Goal: Navigation & Orientation: Go to known website

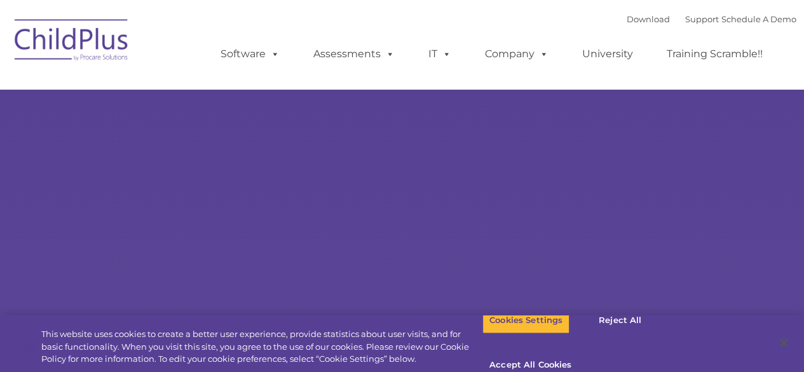
select select "MEDIUM"
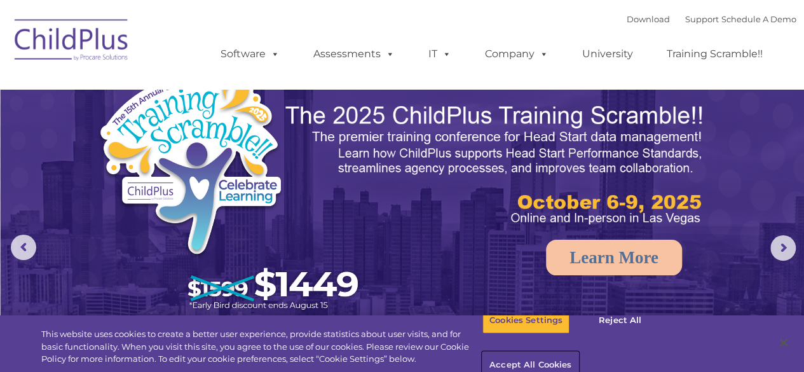
click at [579, 352] on button "Accept All Cookies" at bounding box center [531, 365] width 96 height 27
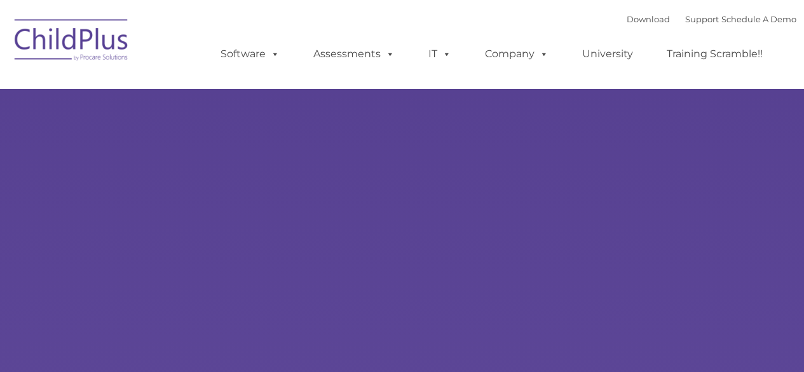
type input ""
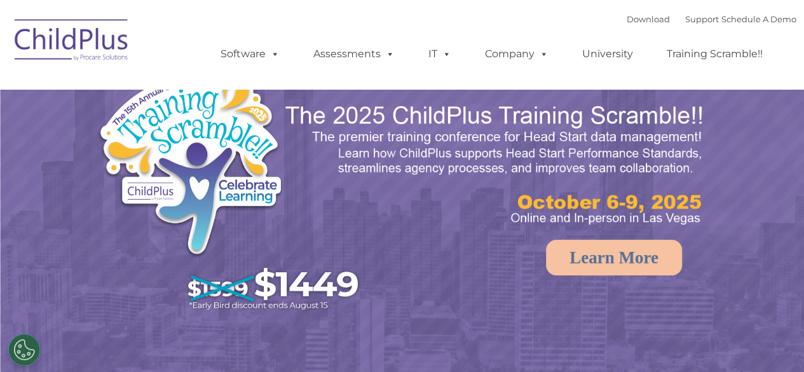
select select "MEDIUM"
